Goal: Entertainment & Leisure: Browse casually

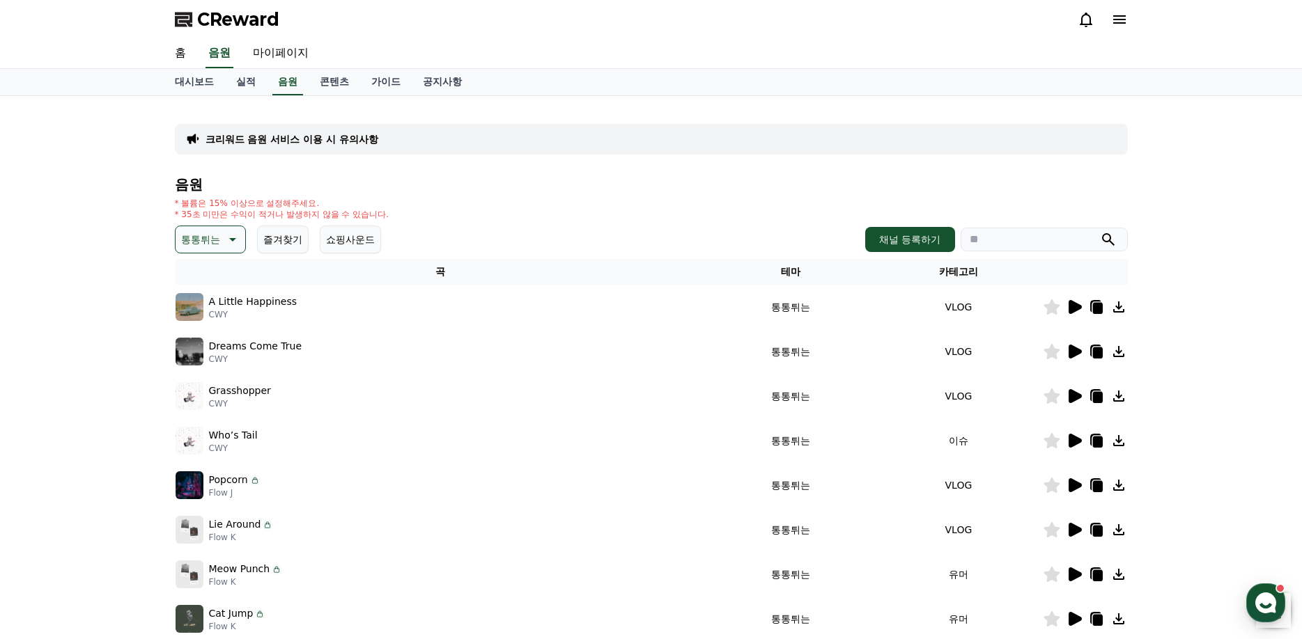
click at [221, 238] on button "통통튀는" at bounding box center [210, 240] width 71 height 28
click at [204, 359] on button "슬픈" at bounding box center [192, 365] width 31 height 31
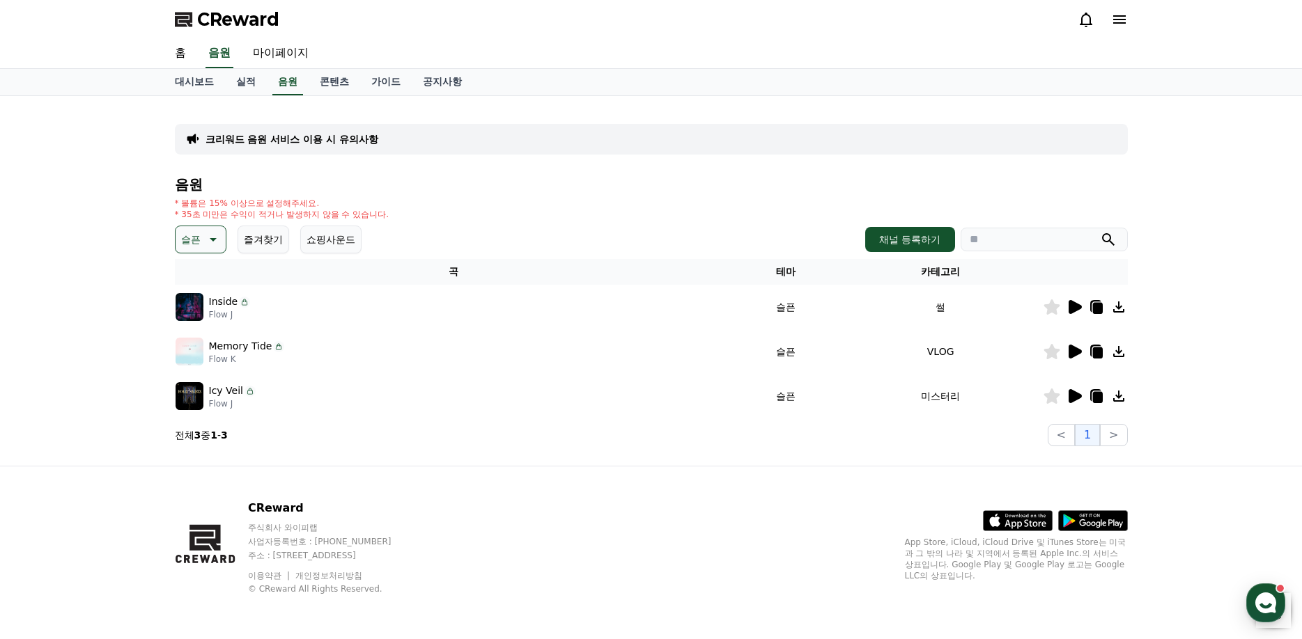
click at [1081, 349] on icon at bounding box center [1074, 351] width 17 height 17
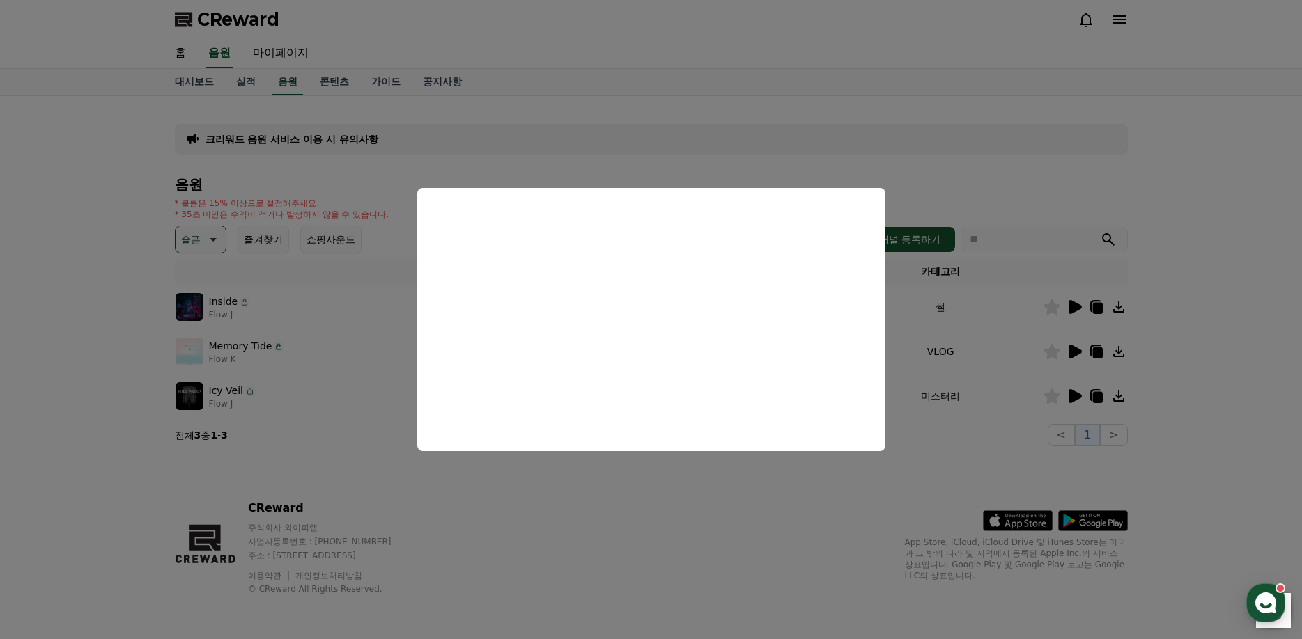
click at [1098, 356] on button "close modal" at bounding box center [651, 319] width 1302 height 639
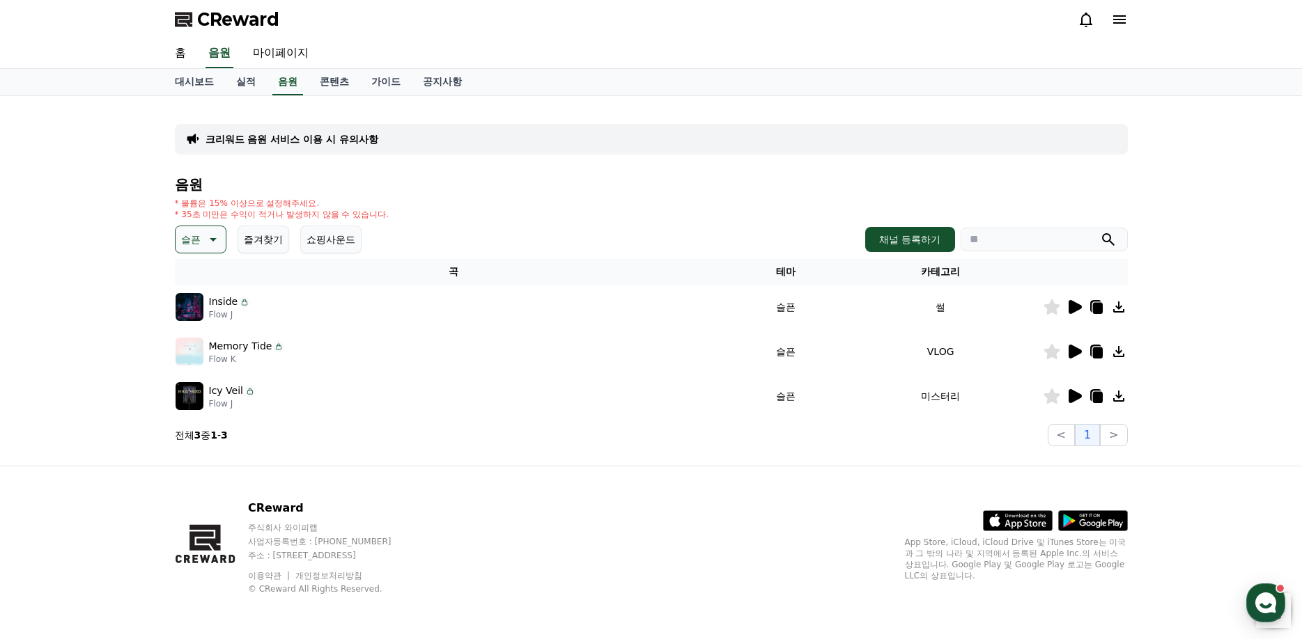
click at [1098, 356] on icon at bounding box center [1097, 353] width 10 height 11
click at [200, 237] on p "슬픈" at bounding box center [191, 240] width 20 height 20
click at [208, 350] on button "호기심" at bounding box center [197, 349] width 40 height 31
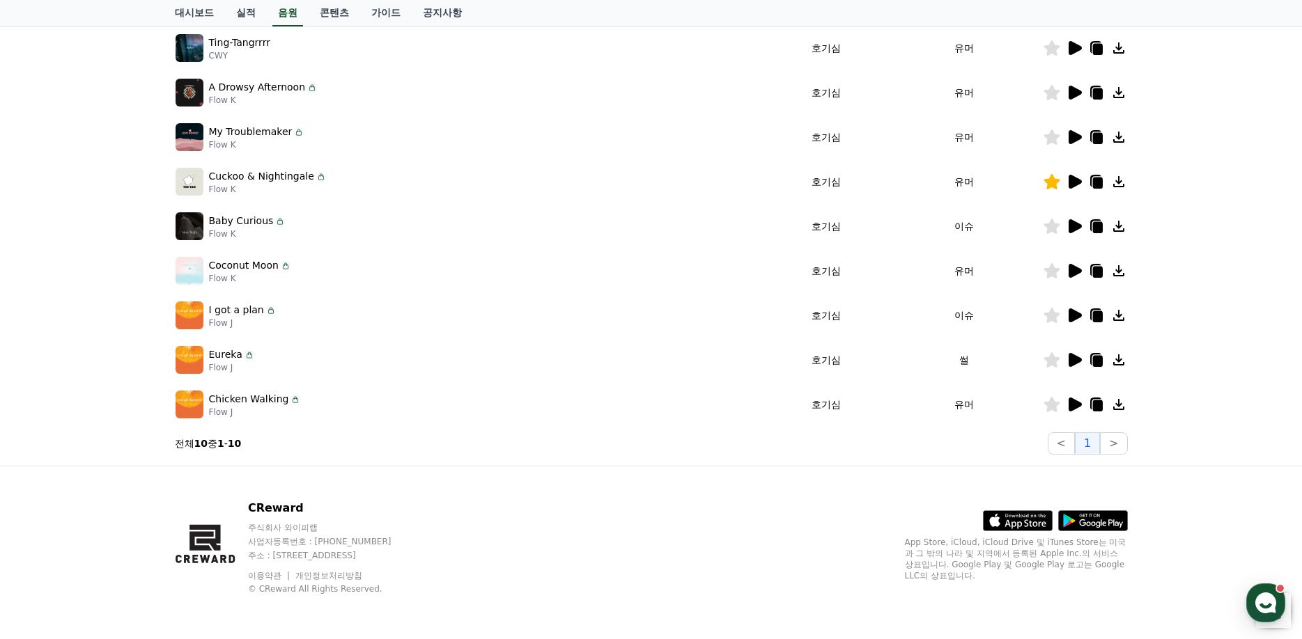
click at [1080, 362] on icon at bounding box center [1074, 360] width 17 height 17
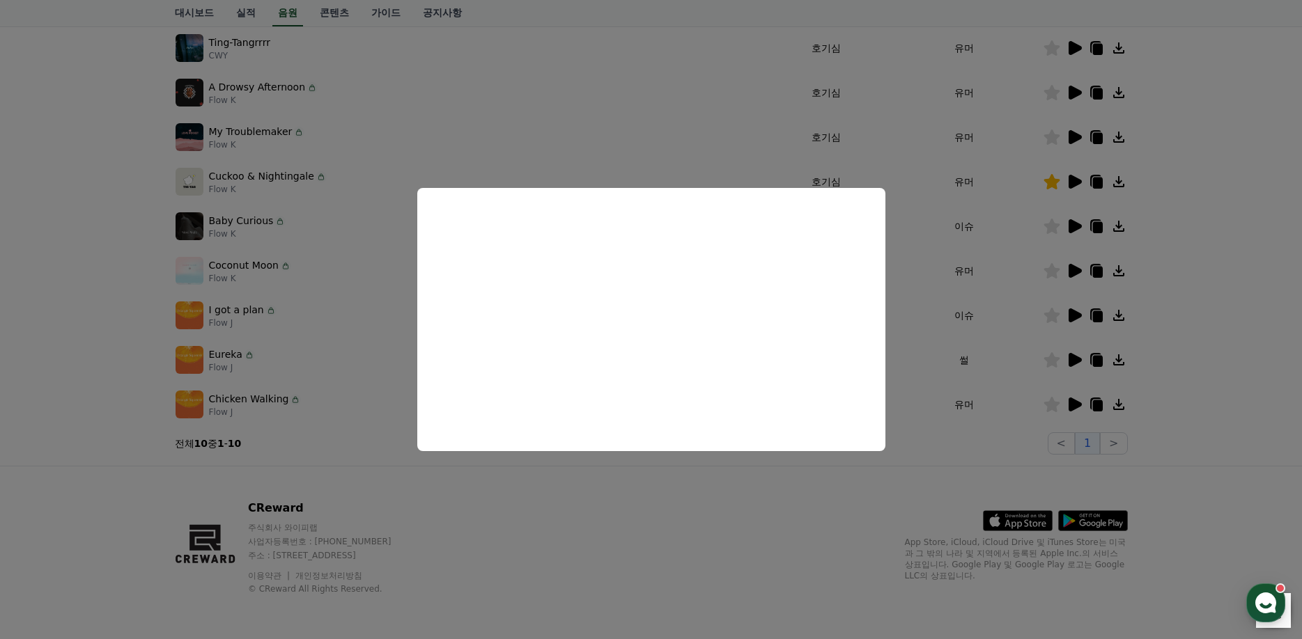
click at [682, 555] on button "close modal" at bounding box center [651, 319] width 1302 height 639
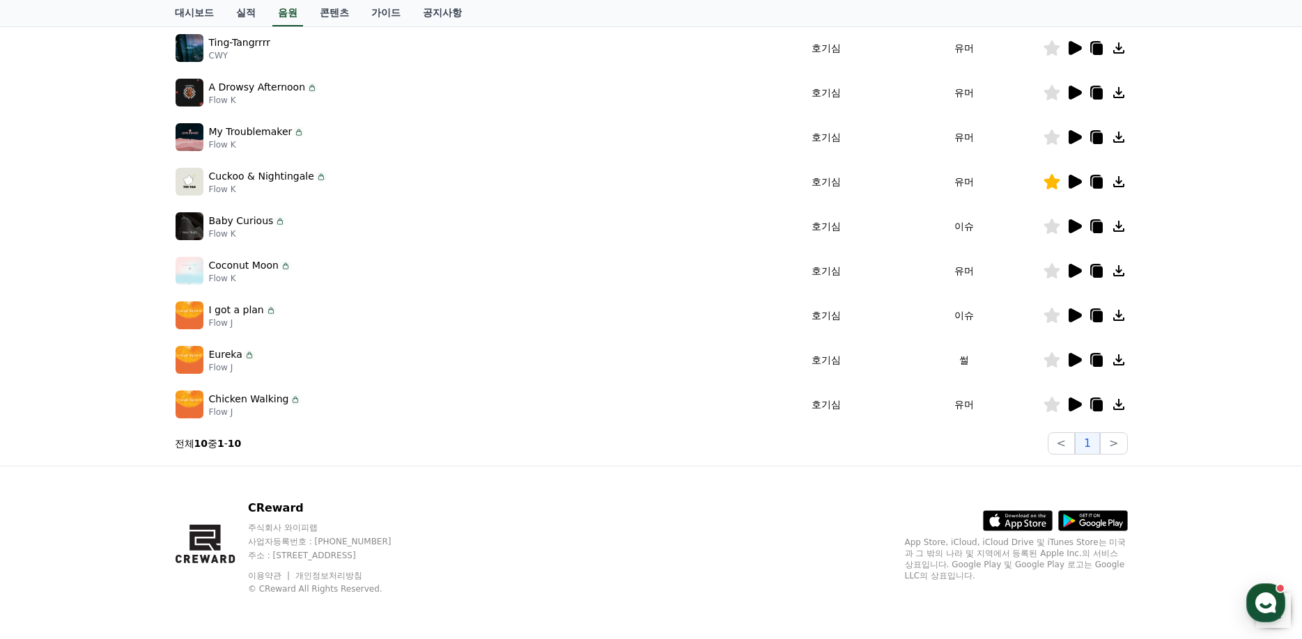
click at [1078, 320] on icon at bounding box center [1074, 315] width 17 height 17
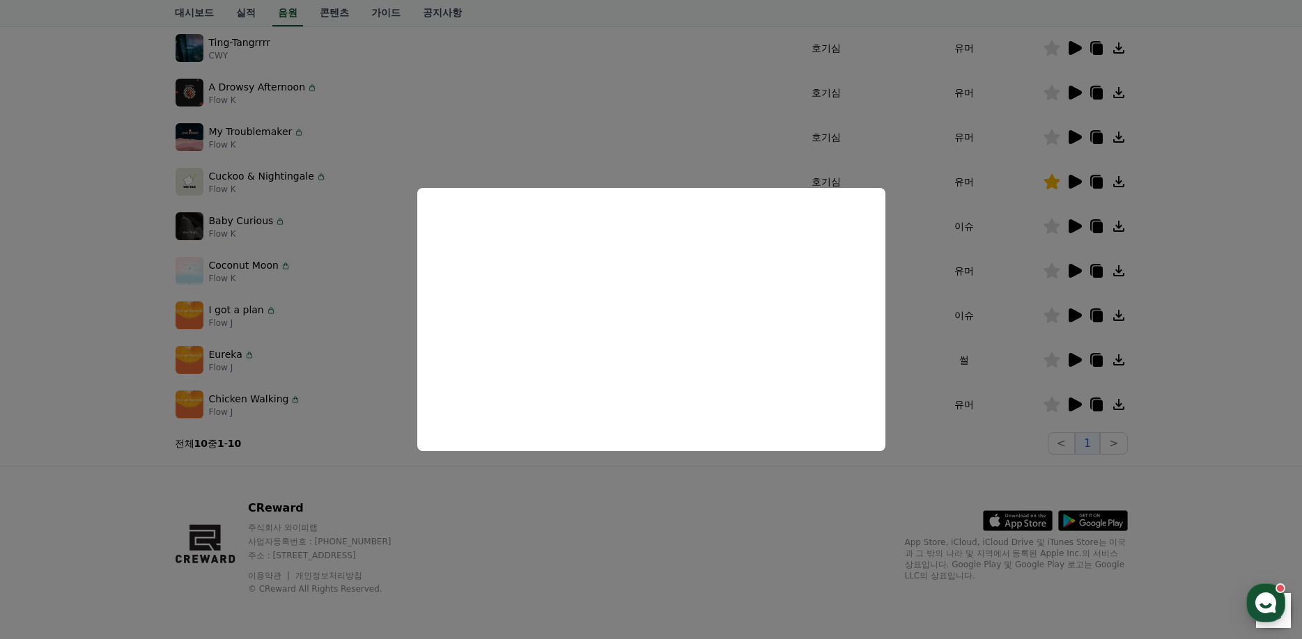
click at [663, 543] on button "close modal" at bounding box center [651, 319] width 1302 height 639
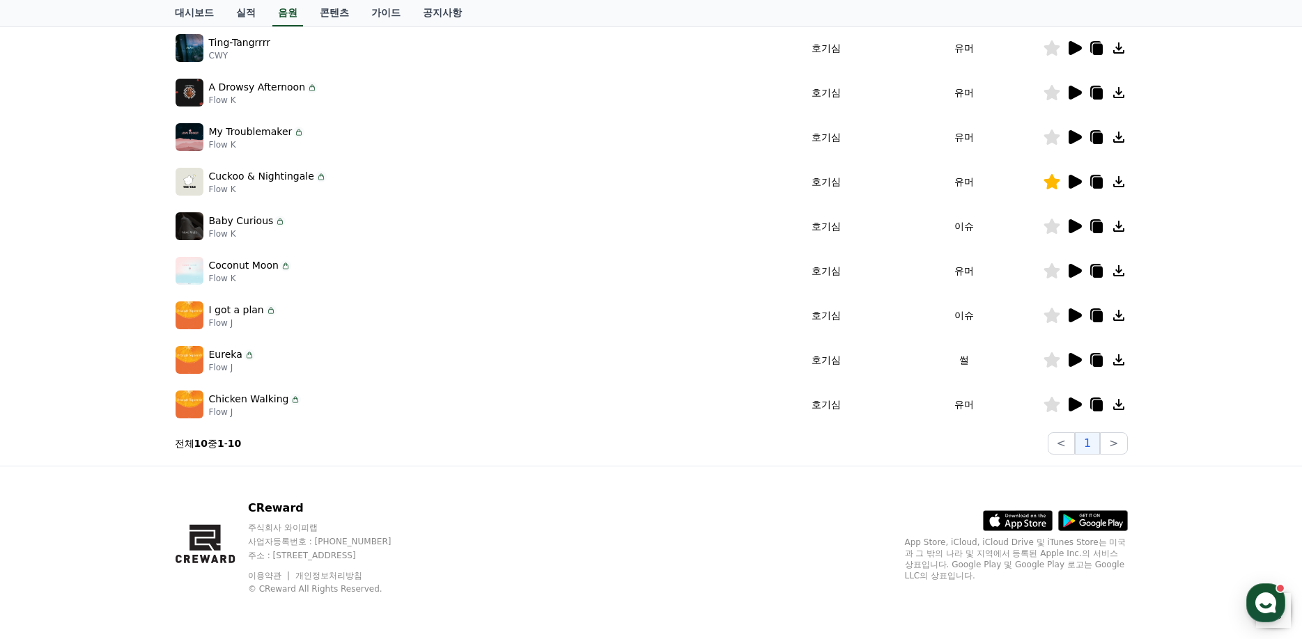
click at [1093, 318] on icon at bounding box center [1097, 316] width 10 height 11
